Goal: Transaction & Acquisition: Book appointment/travel/reservation

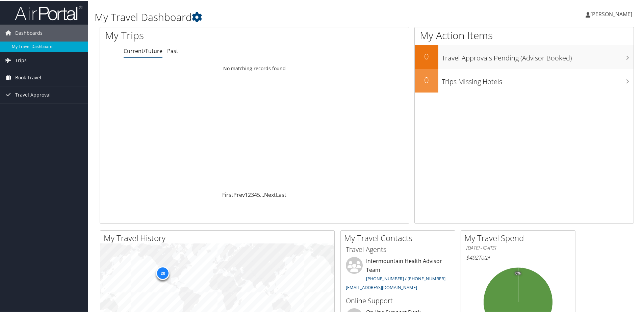
click at [25, 75] on span "Book Travel" at bounding box center [28, 77] width 26 height 17
click at [36, 110] on link "Book/Manage Online Trips" at bounding box center [44, 111] width 88 height 10
click at [29, 75] on span "Book Travel" at bounding box center [28, 77] width 26 height 17
click at [31, 109] on link "Book/Manage Online Trips" at bounding box center [44, 111] width 88 height 10
click at [51, 111] on link "Book/Manage Online Trips" at bounding box center [44, 111] width 88 height 10
